Goal: Information Seeking & Learning: Learn about a topic

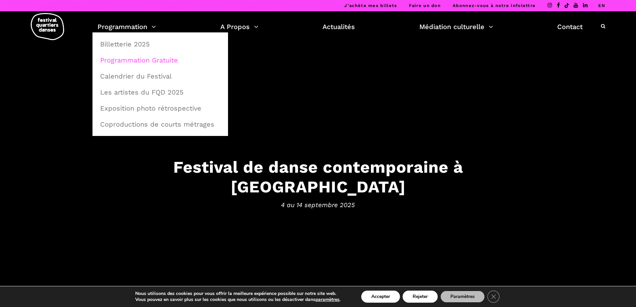
click at [130, 60] on link "Programmation Gratuite" at bounding box center [160, 59] width 128 height 15
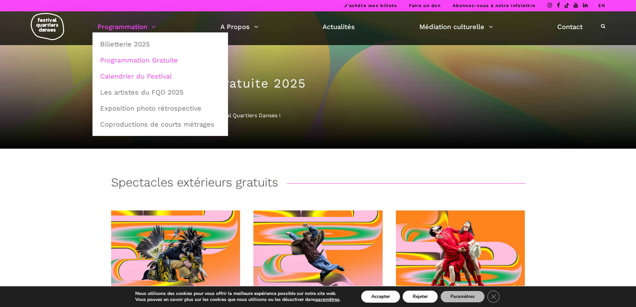
click at [131, 79] on link "Calendrier du Festival" at bounding box center [160, 75] width 128 height 15
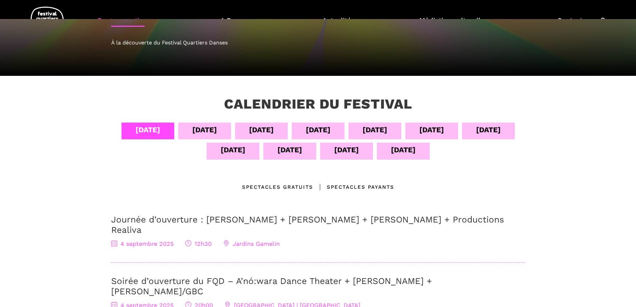
scroll to position [100, 0]
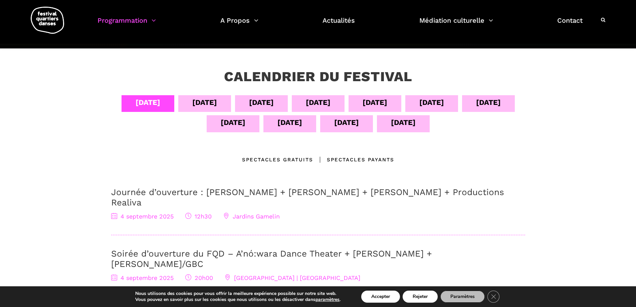
click at [409, 126] on div "14 sept" at bounding box center [403, 122] width 25 height 12
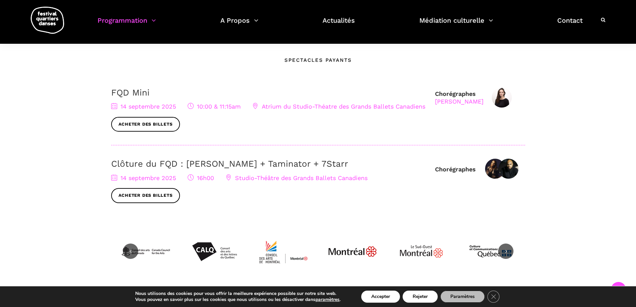
scroll to position [200, 0]
drag, startPoint x: 280, startPoint y: 104, endPoint x: 268, endPoint y: 115, distance: 16.3
click at [267, 121] on span "Acheter des billets" at bounding box center [269, 123] width 317 height 15
click at [274, 107] on span "Atrium du Studio-Théatre des Grands Ballets Canadiens" at bounding box center [338, 105] width 173 height 7
click at [256, 105] on icon at bounding box center [255, 105] width 6 height 6
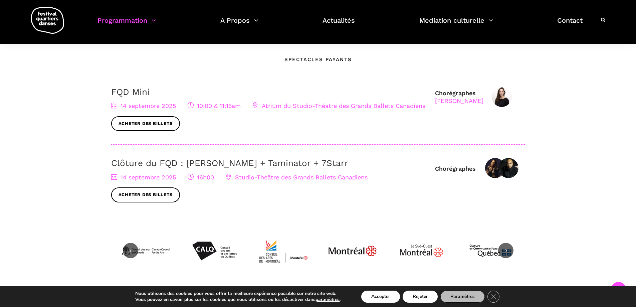
click at [135, 95] on link "FQD Mini" at bounding box center [130, 92] width 38 height 10
click at [187, 161] on link "Clôture du FQD : Lene Boel + Taminator + 7Starr" at bounding box center [229, 163] width 237 height 10
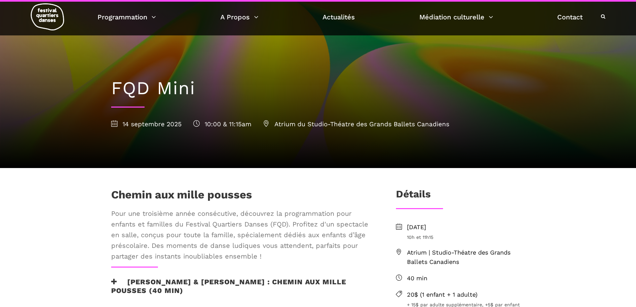
scroll to position [133, 0]
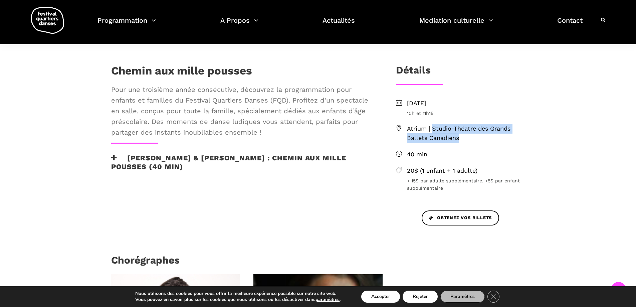
drag, startPoint x: 433, startPoint y: 129, endPoint x: 463, endPoint y: 140, distance: 32.0
click at [463, 140] on span "Atrium | Studio-Théatre des Grands Ballets Canadiens" at bounding box center [466, 133] width 118 height 19
copy span "Studio-Théatre des Grands Ballets Canadiens"
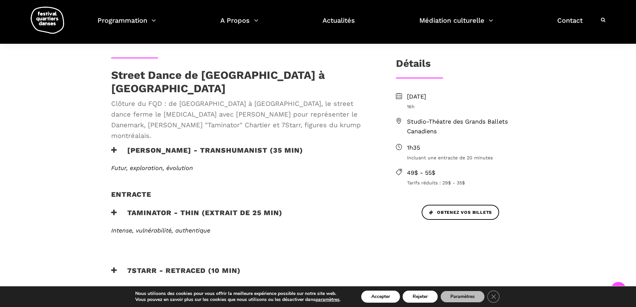
scroll to position [167, 0]
